Goal: Task Accomplishment & Management: Use online tool/utility

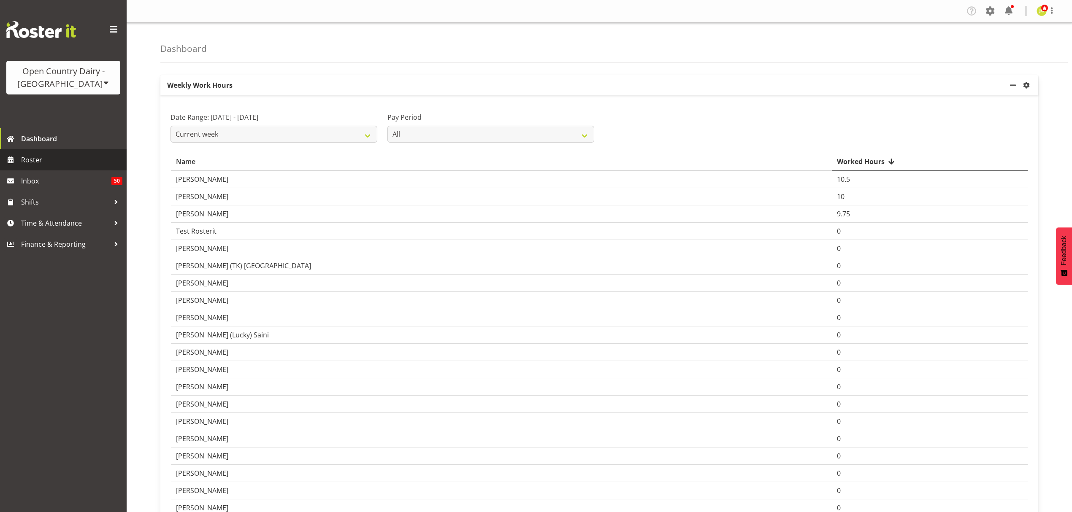
click at [84, 160] on span "Roster" at bounding box center [71, 160] width 101 height 13
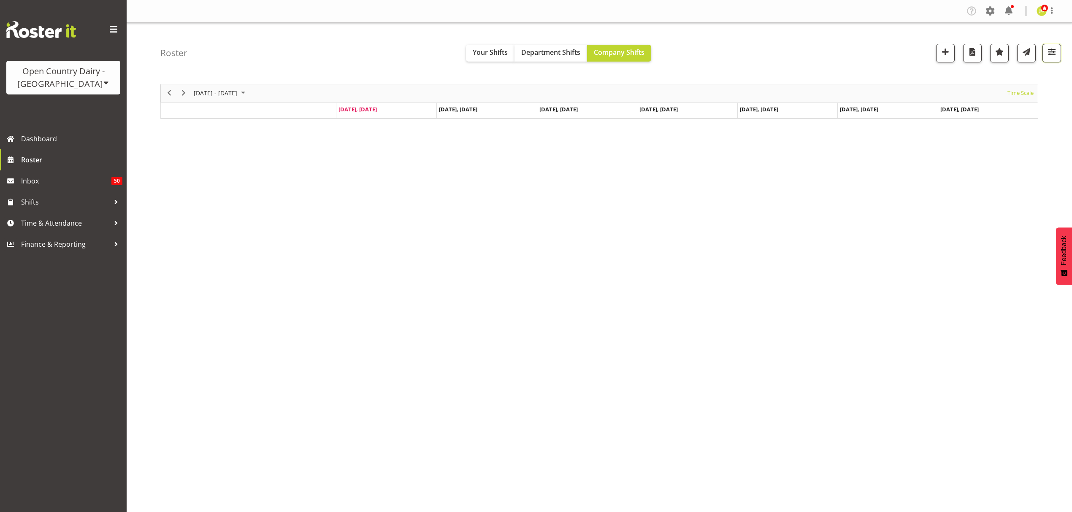
click at [1047, 51] on span "button" at bounding box center [1051, 51] width 11 height 11
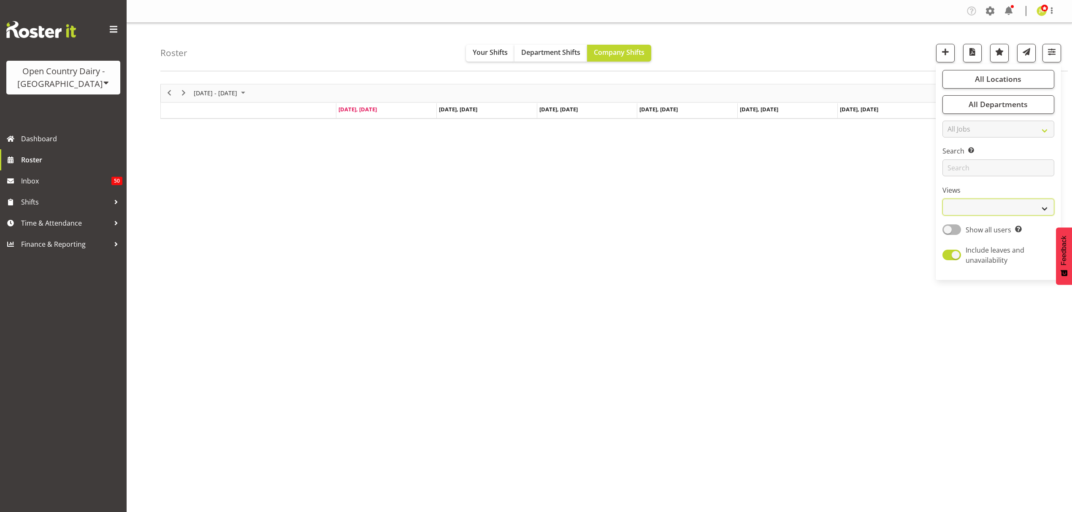
drag, startPoint x: 998, startPoint y: 204, endPoint x: 997, endPoint y: 209, distance: 5.1
click at [998, 204] on select "Staff Role Shift - Horizontal Shift - Vertical Staff - Location" at bounding box center [999, 207] width 112 height 17
select select "shift"
click at [943, 199] on select "Staff Role Shift - Horizontal Shift - Vertical Staff - Location" at bounding box center [999, 207] width 112 height 17
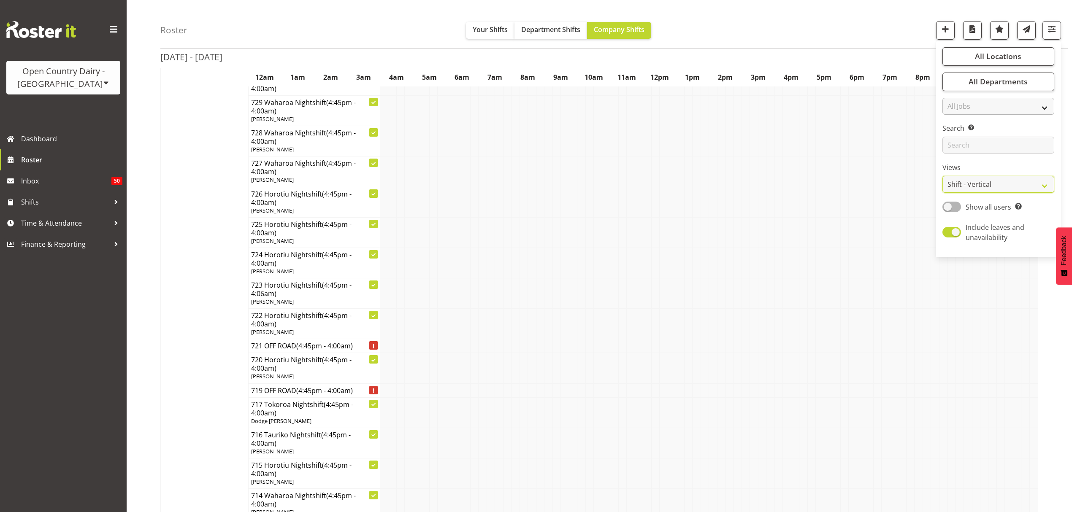
scroll to position [338, 0]
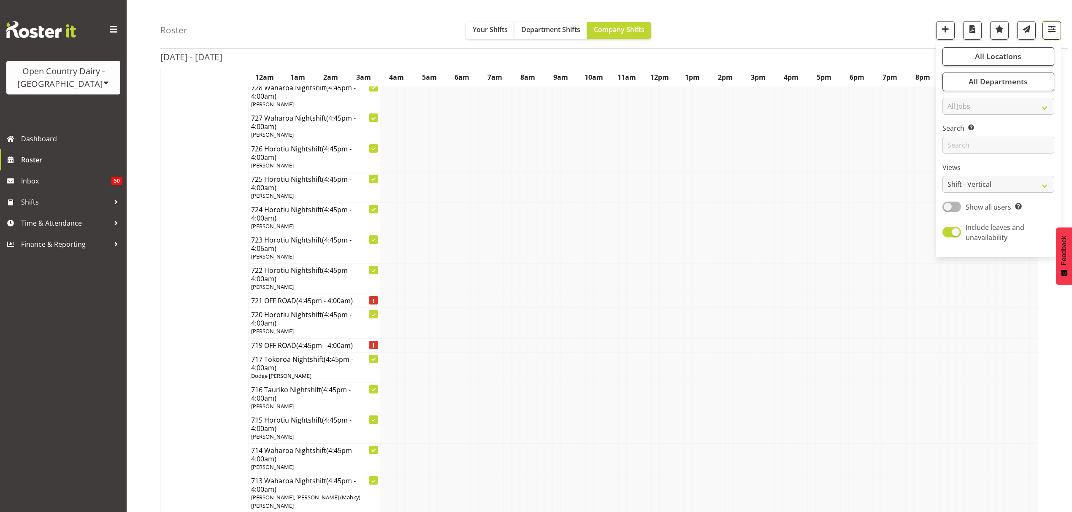
click at [1045, 27] on button "button" at bounding box center [1052, 30] width 19 height 19
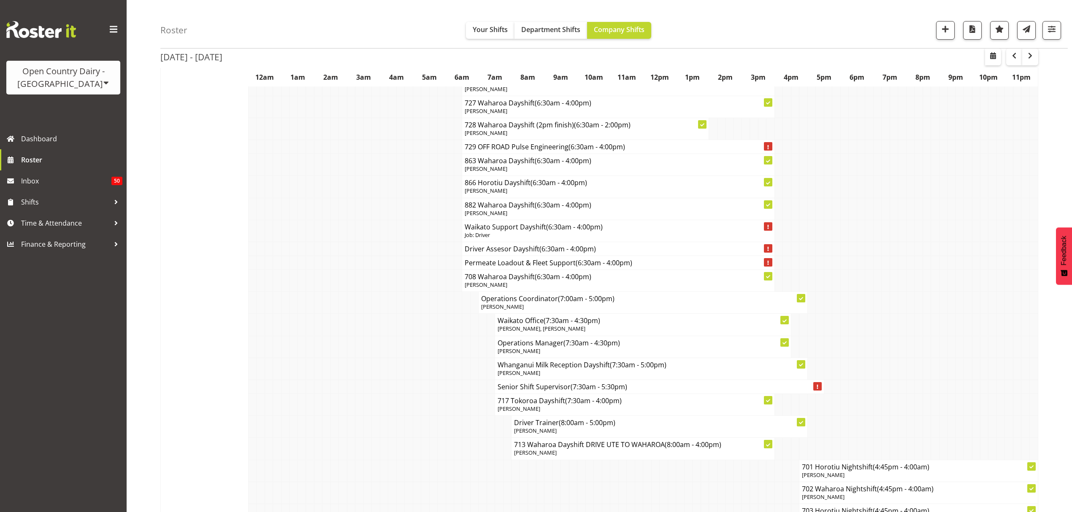
scroll to position [4491, 0]
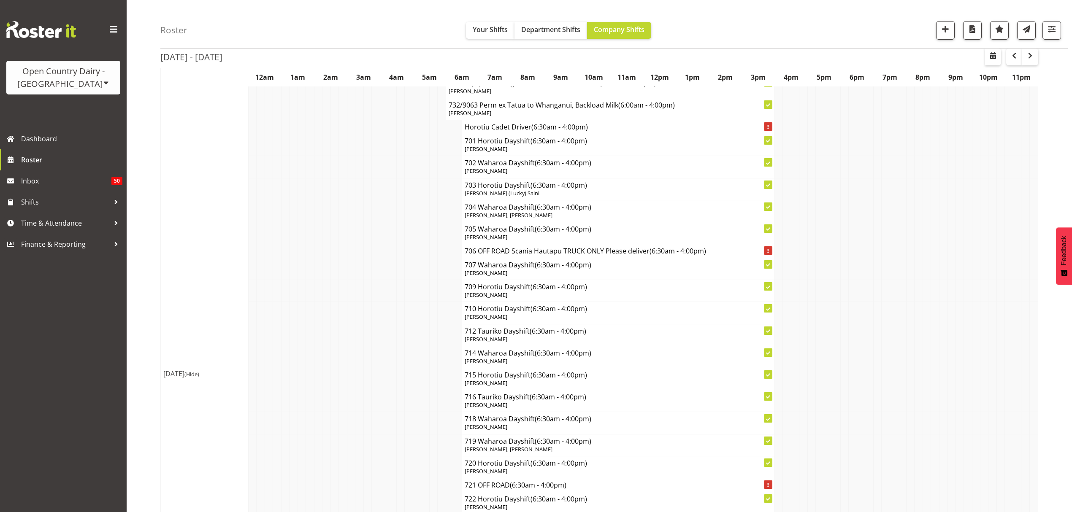
click at [250, 324] on td at bounding box center [252, 335] width 8 height 22
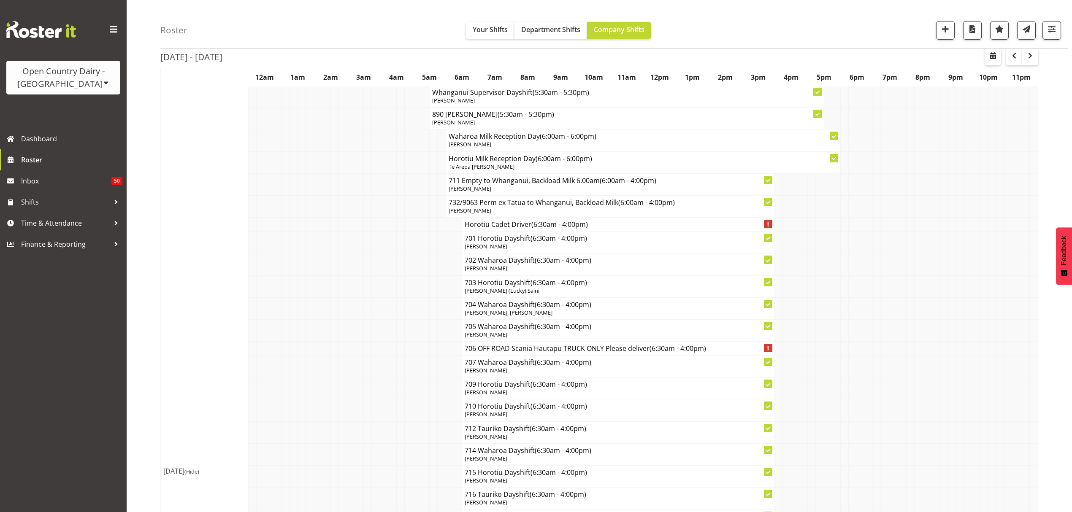
scroll to position [4378, 0]
